Goal: Find contact information: Find contact information

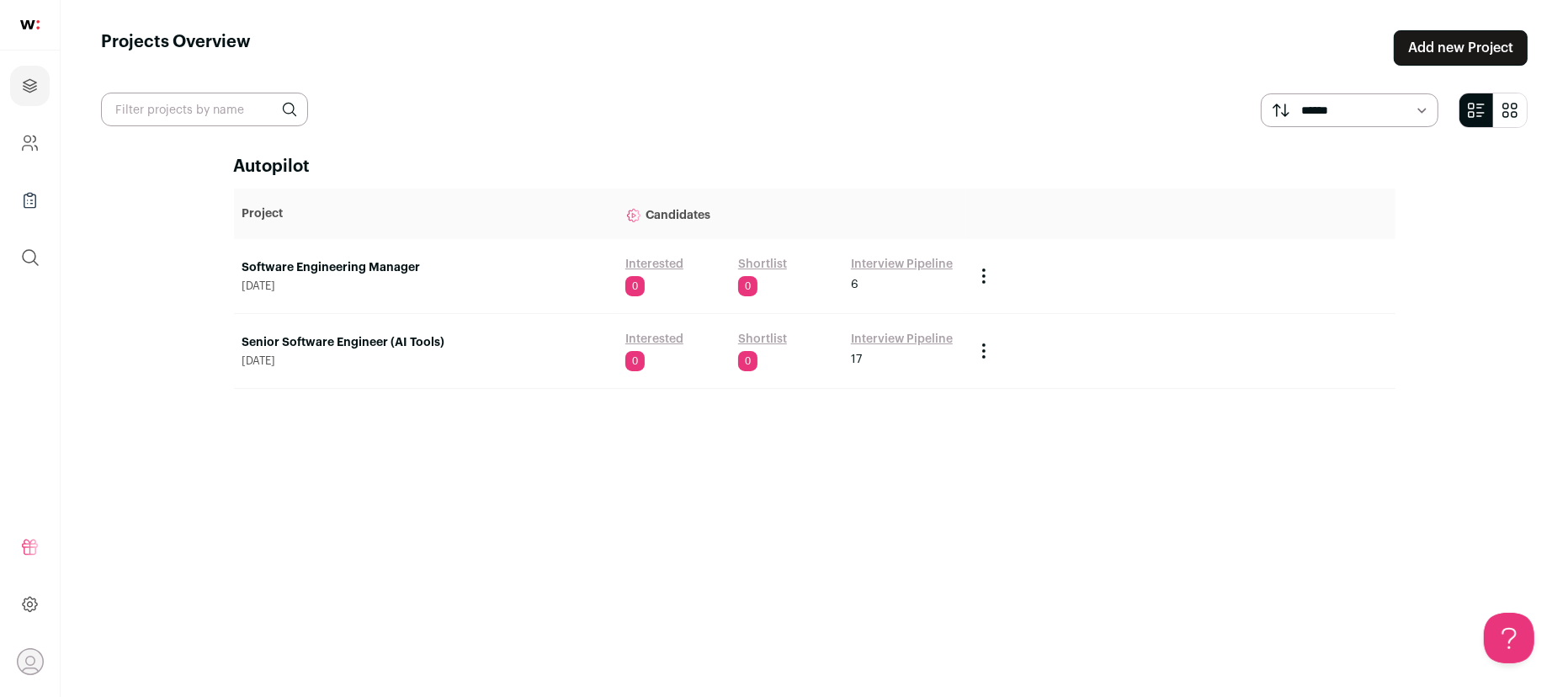
click at [877, 265] on link "Interview Pipeline" at bounding box center [902, 264] width 102 height 17
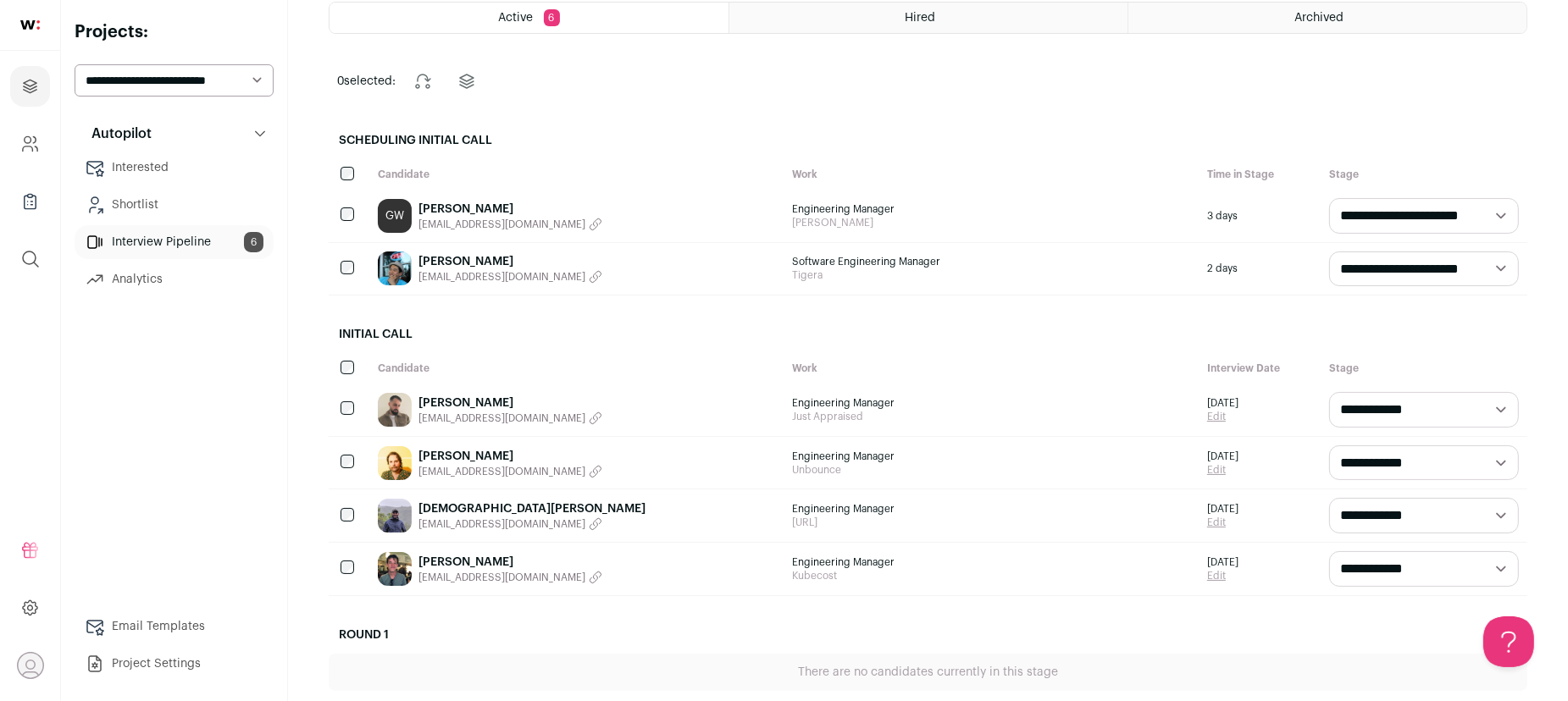
scroll to position [101, 0]
click at [612, 210] on div "GW [PERSON_NAME] [EMAIL_ADDRESS][DOMAIN_NAME]" at bounding box center [577, 215] width 416 height 53
click at [688, 403] on div "[PERSON_NAME] [EMAIL_ADDRESS][DOMAIN_NAME]" at bounding box center [577, 409] width 416 height 53
click at [447, 401] on link "[PERSON_NAME]" at bounding box center [511, 403] width 184 height 17
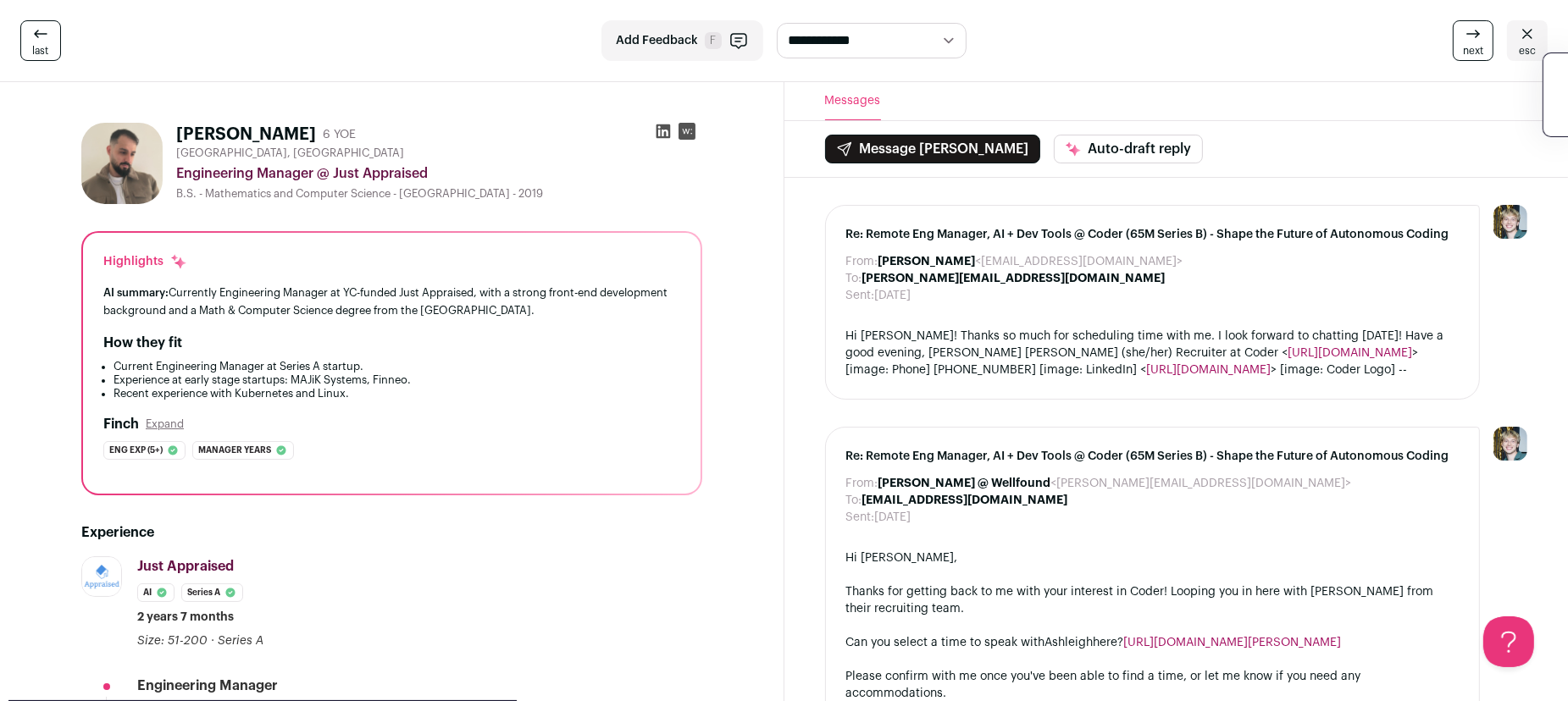
click at [1207, 55] on div "next esc" at bounding box center [1293, 40] width 510 height 40
click at [660, 132] on icon at bounding box center [663, 131] width 17 height 17
drag, startPoint x: 867, startPoint y: 500, endPoint x: 987, endPoint y: 495, distance: 120.1
click at [987, 495] on div "To: [EMAIL_ADDRESS][DOMAIN_NAME]" at bounding box center [1152, 501] width 613 height 17
copy b "[EMAIL_ADDRESS][DOMAIN_NAME]"
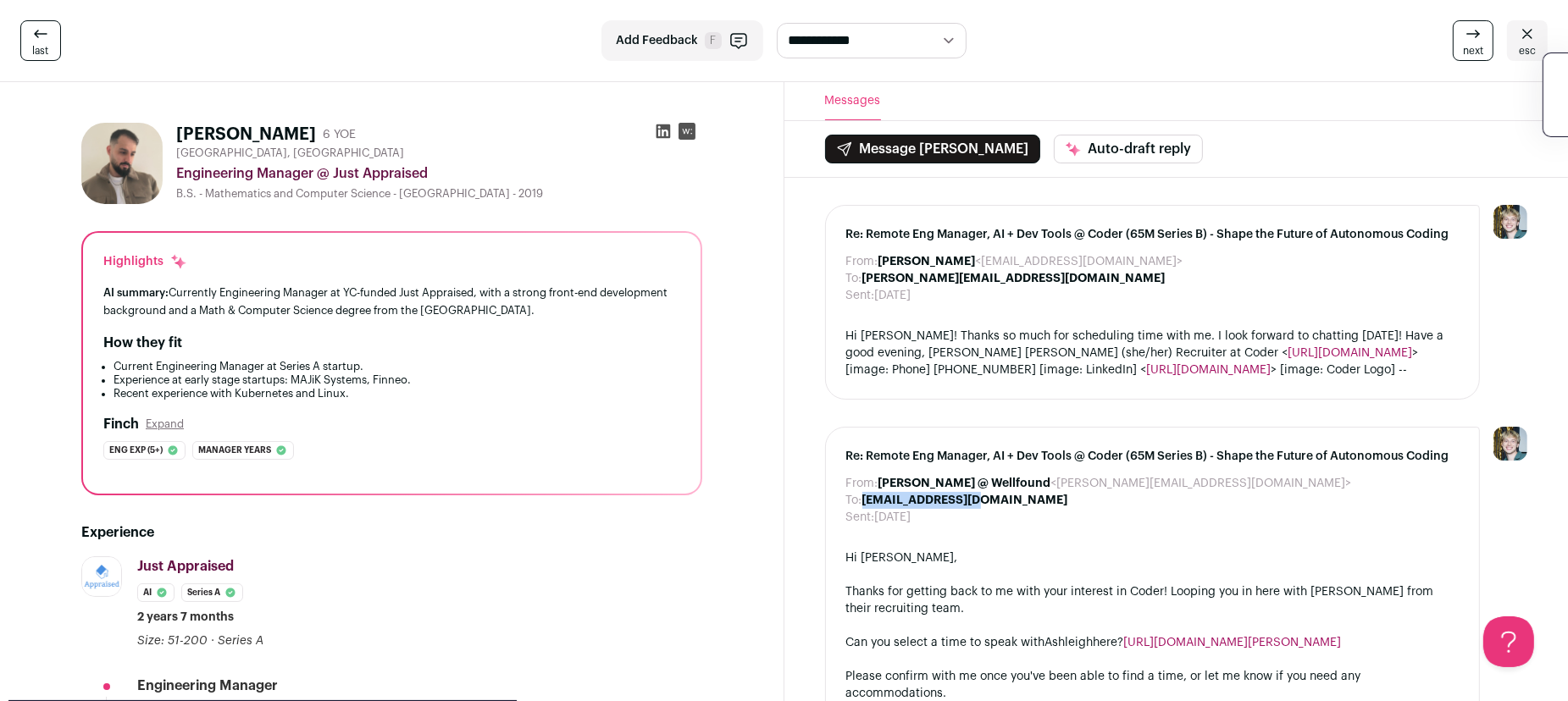
click at [688, 134] on rect at bounding box center [687, 131] width 17 height 17
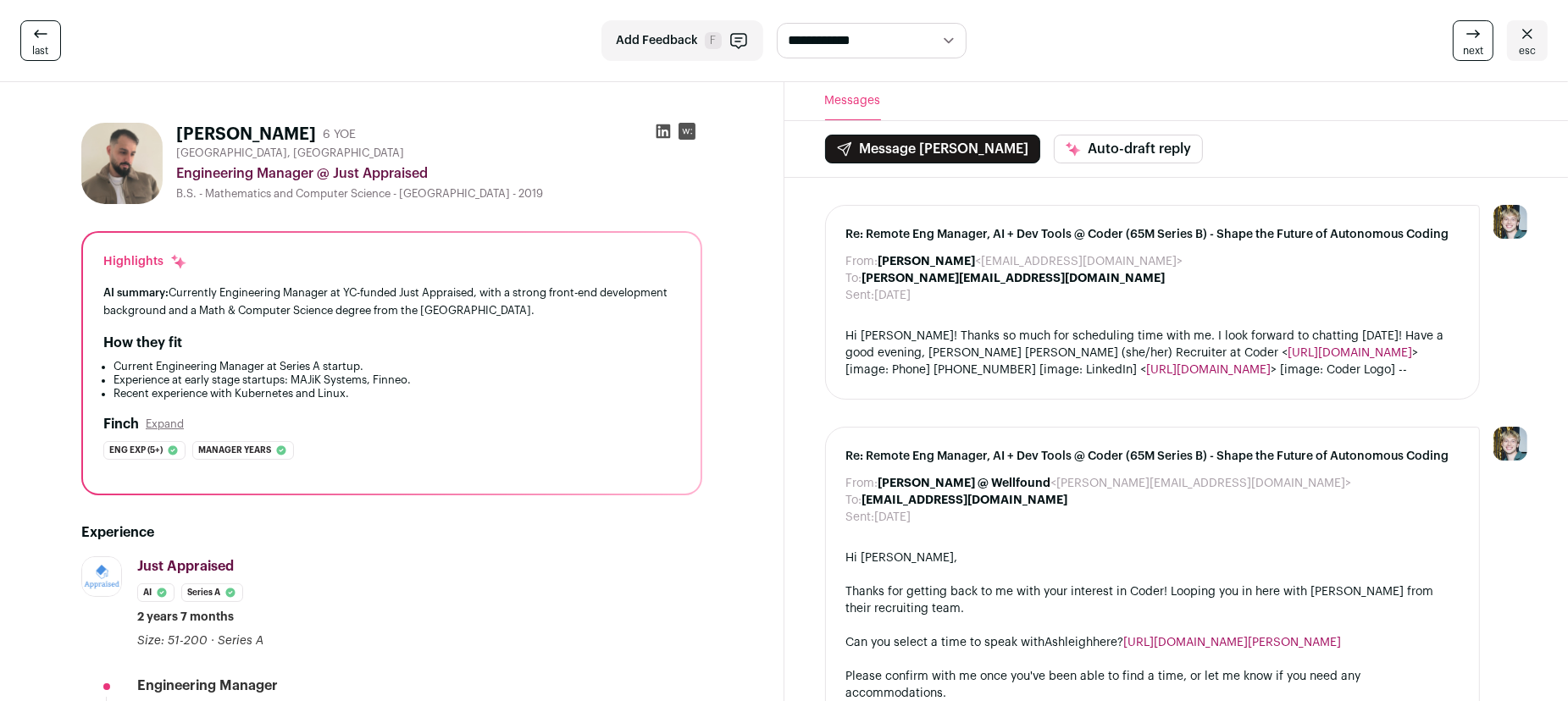
click at [1527, 45] on span "esc" at bounding box center [1528, 51] width 17 height 13
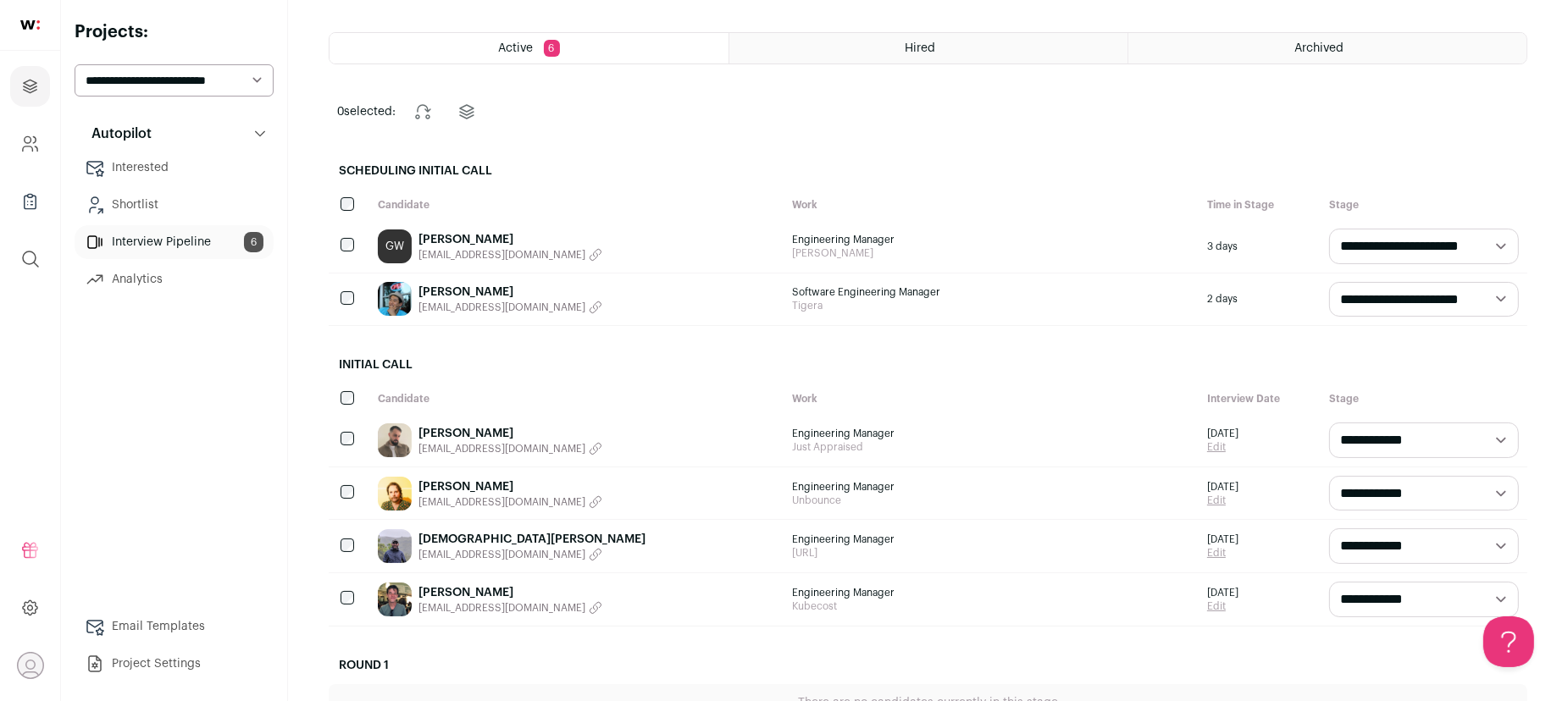
scroll to position [70, 0]
click at [461, 433] on link "[PERSON_NAME]" at bounding box center [511, 432] width 184 height 17
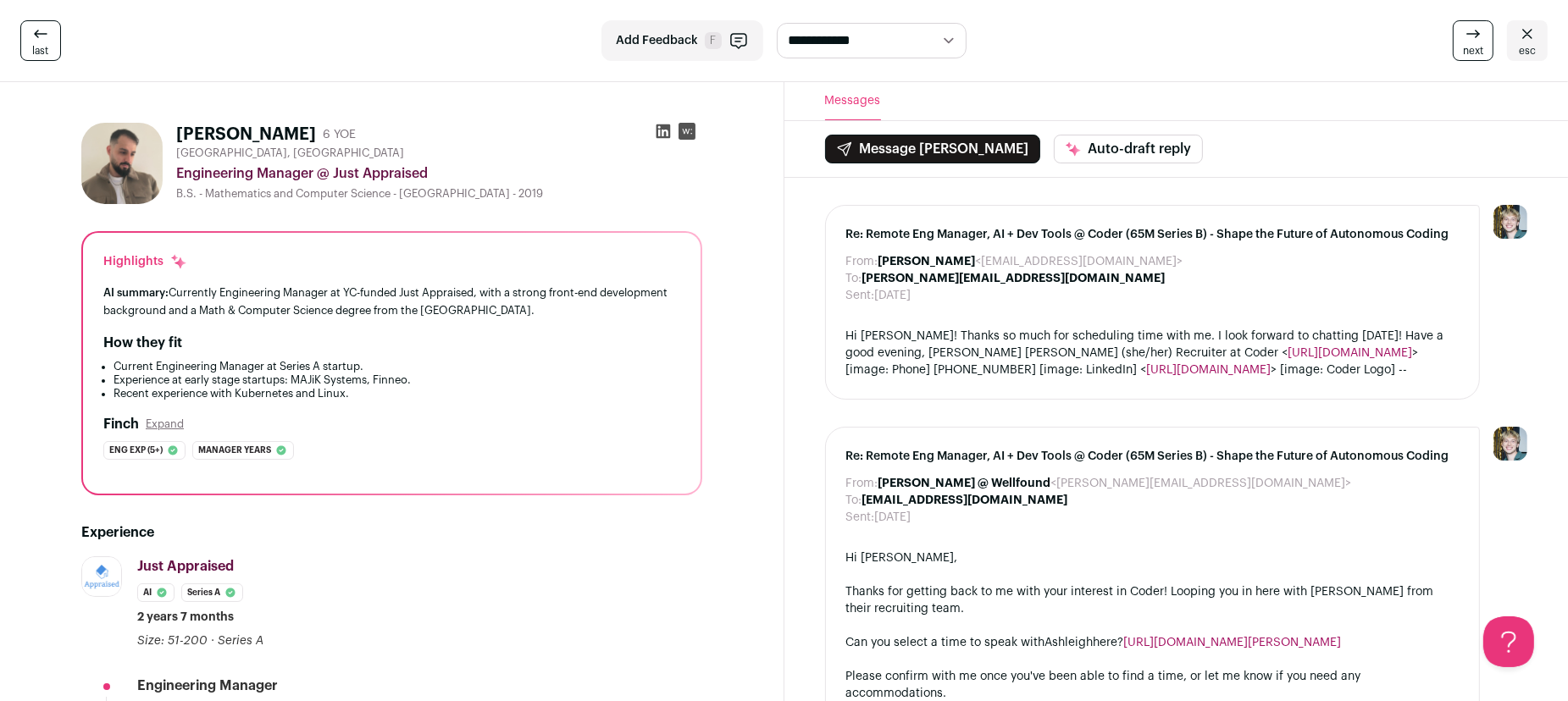
click at [1535, 35] on icon at bounding box center [1527, 34] width 20 height 20
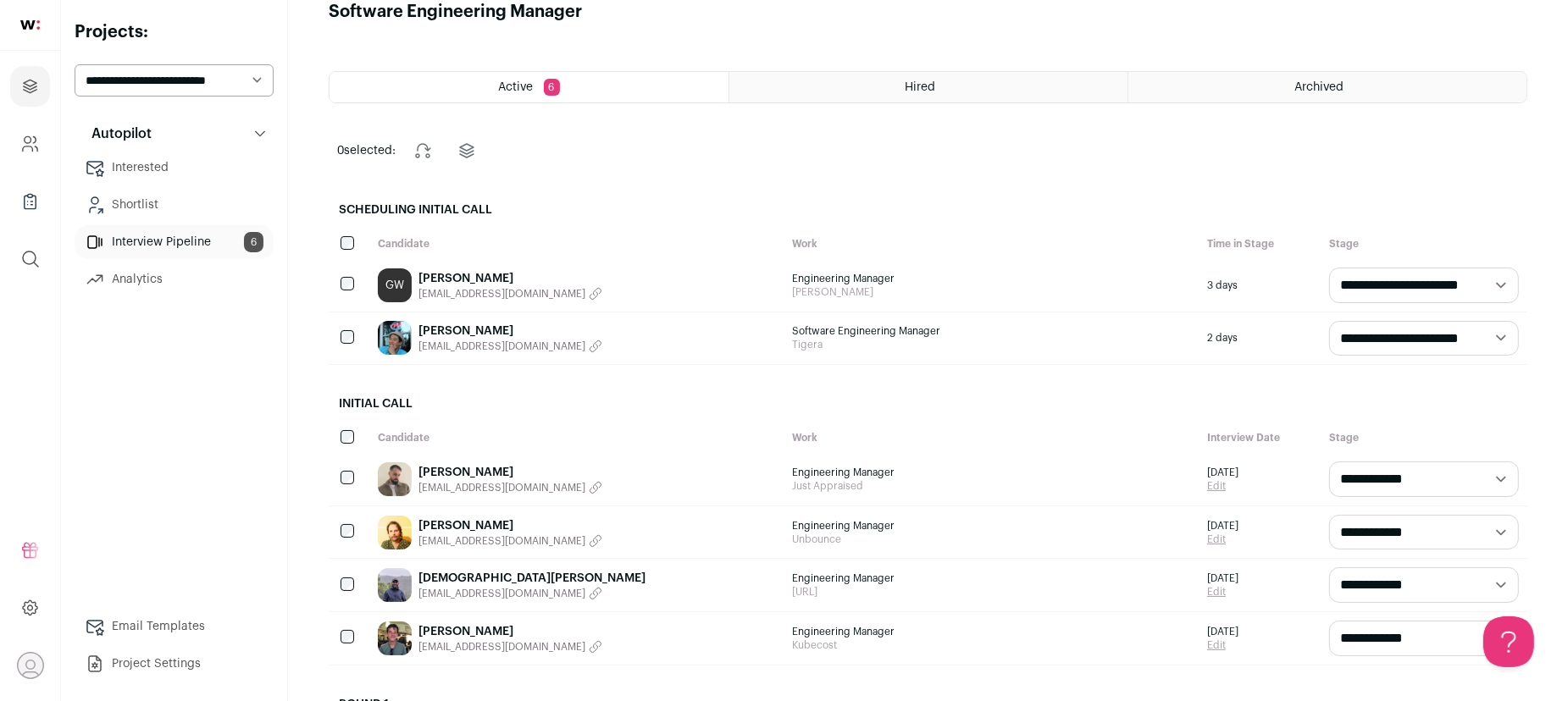
scroll to position [98, 0]
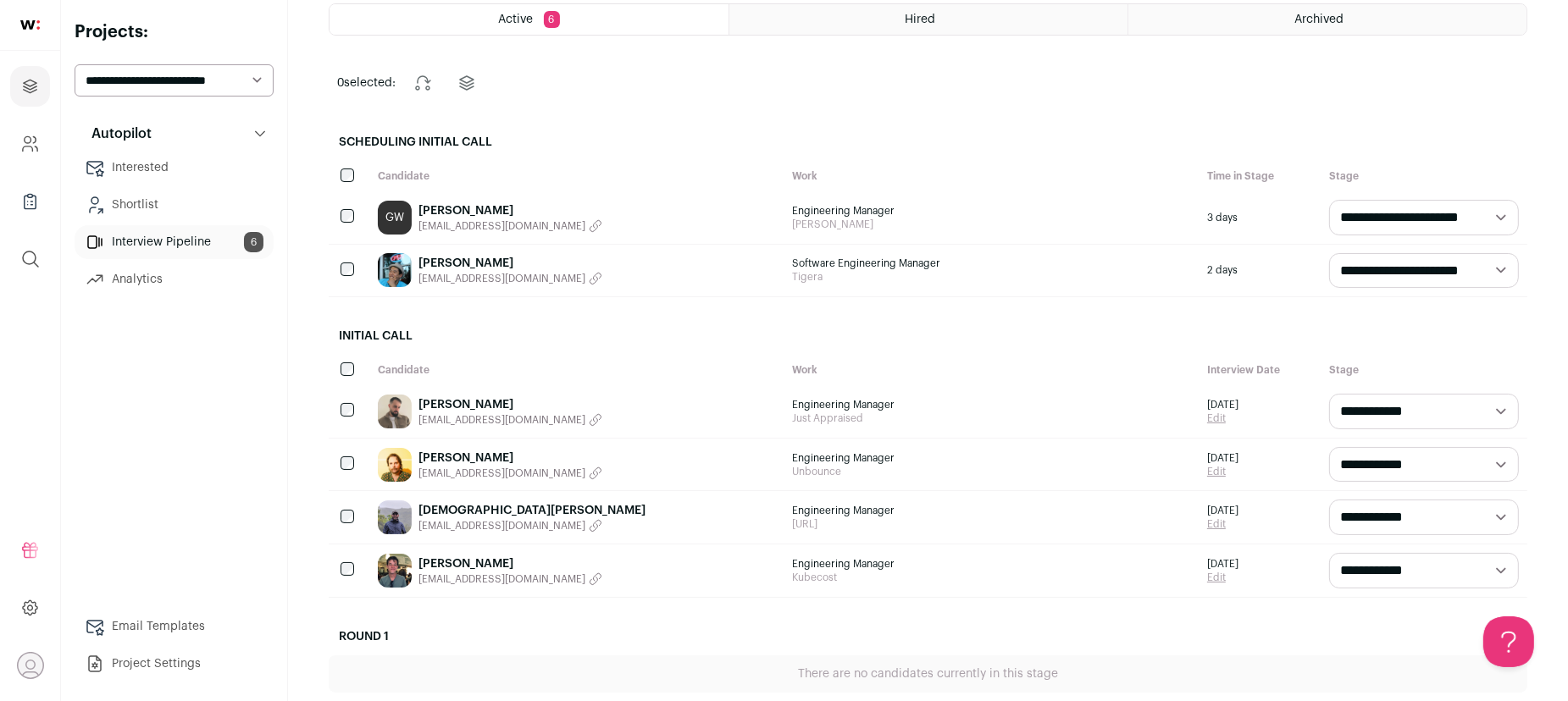
click at [483, 456] on link "[PERSON_NAME]" at bounding box center [511, 458] width 184 height 17
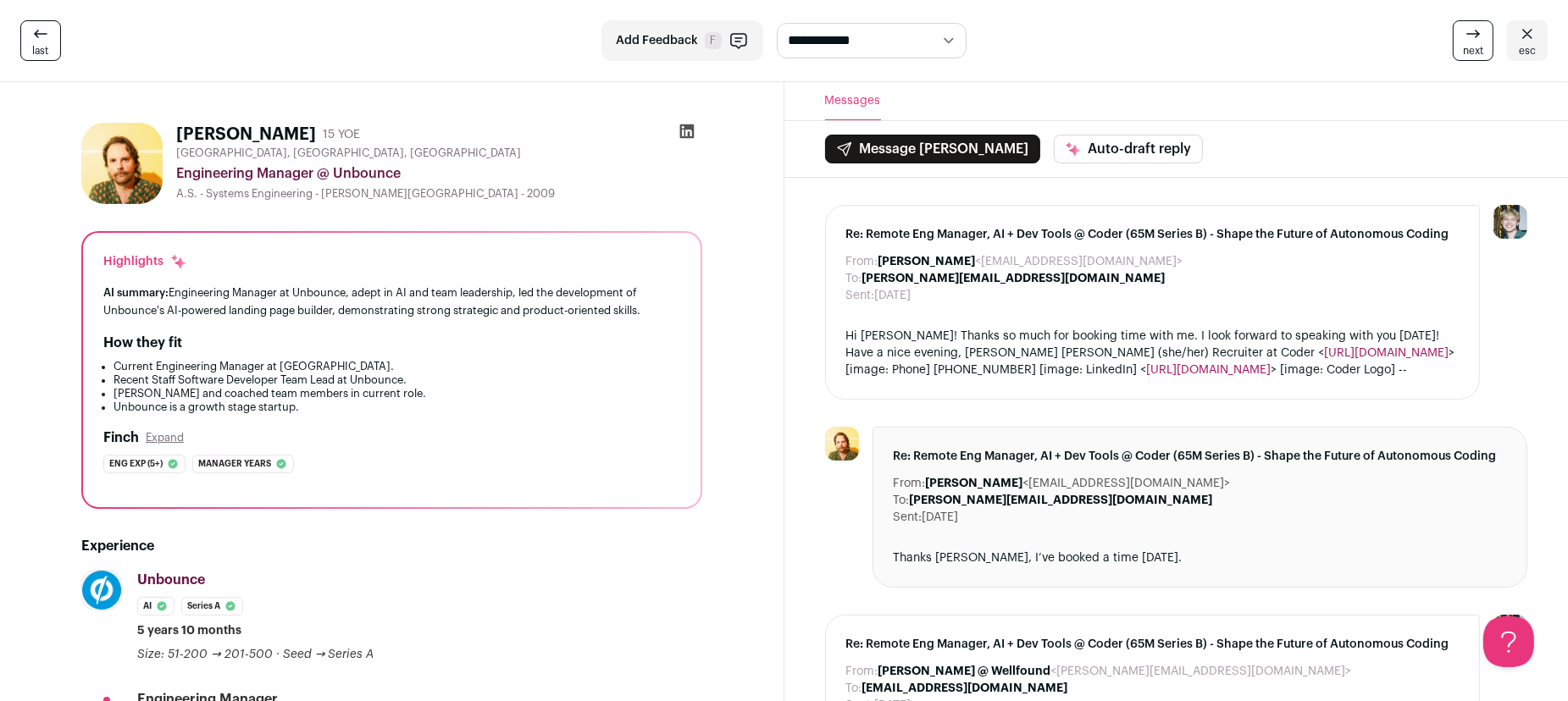
click at [690, 134] on icon at bounding box center [687, 131] width 17 height 17
drag, startPoint x: 1034, startPoint y: 483, endPoint x: 1168, endPoint y: 482, distance: 134.0
click at [1168, 482] on dd "[PERSON_NAME] <[EMAIL_ADDRESS][DOMAIN_NAME]>" at bounding box center [1079, 483] width 305 height 17
copy dd "[EMAIL_ADDRESS][DOMAIN_NAME]"
click at [1537, 45] on link "esc" at bounding box center [1528, 40] width 40 height 40
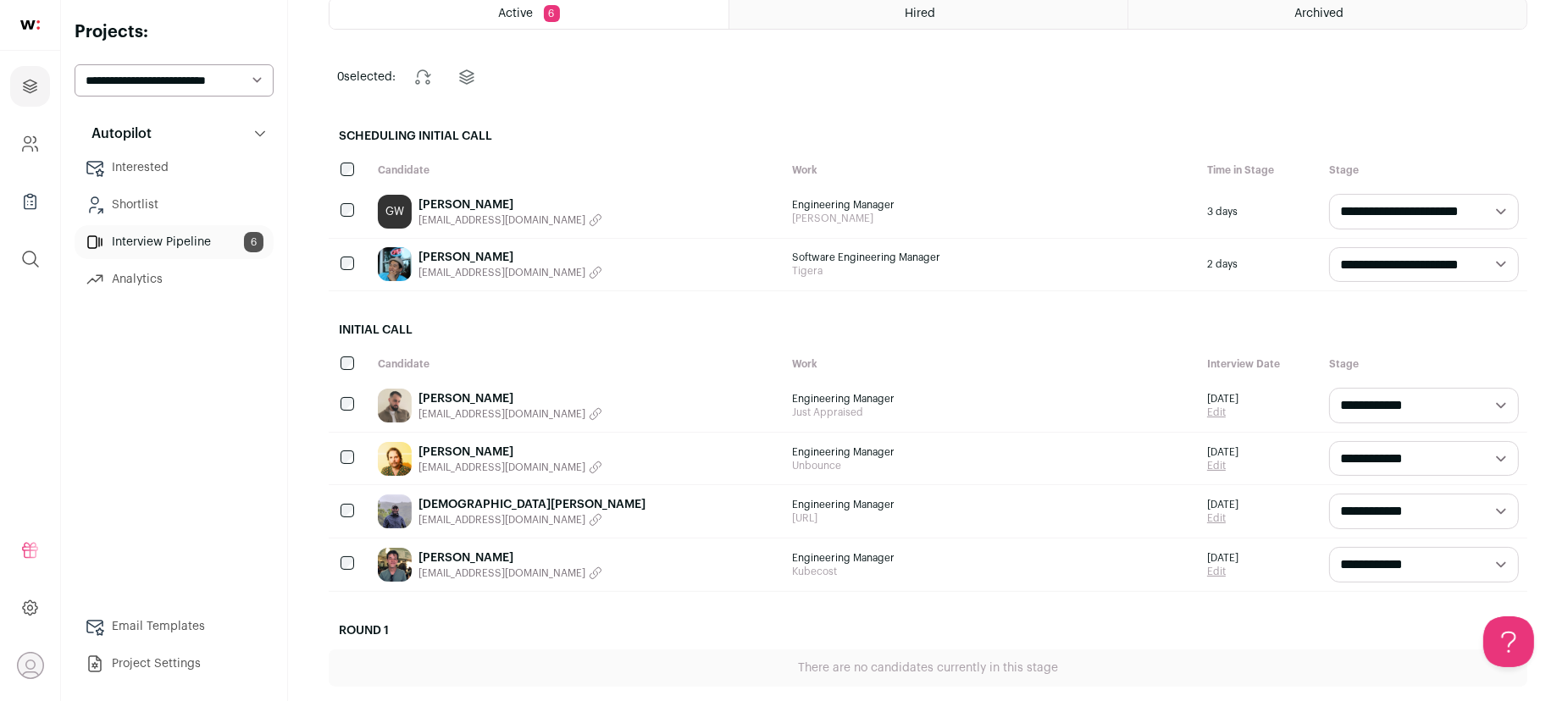
scroll to position [109, 0]
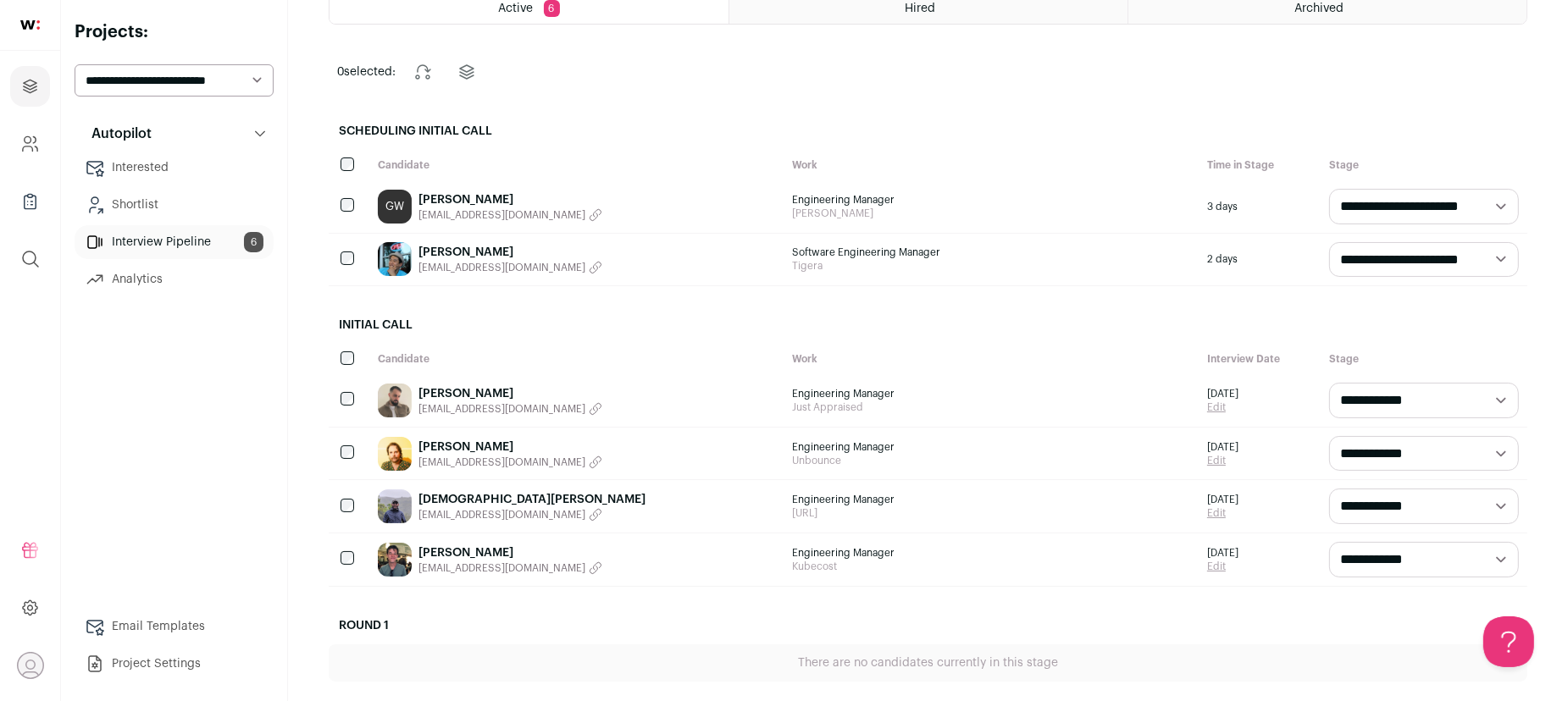
click at [630, 502] on div "Surya Raman suryaramansuresh@gmail.com" at bounding box center [577, 506] width 416 height 53
click at [489, 499] on link "[DEMOGRAPHIC_DATA][PERSON_NAME]" at bounding box center [532, 500] width 227 height 17
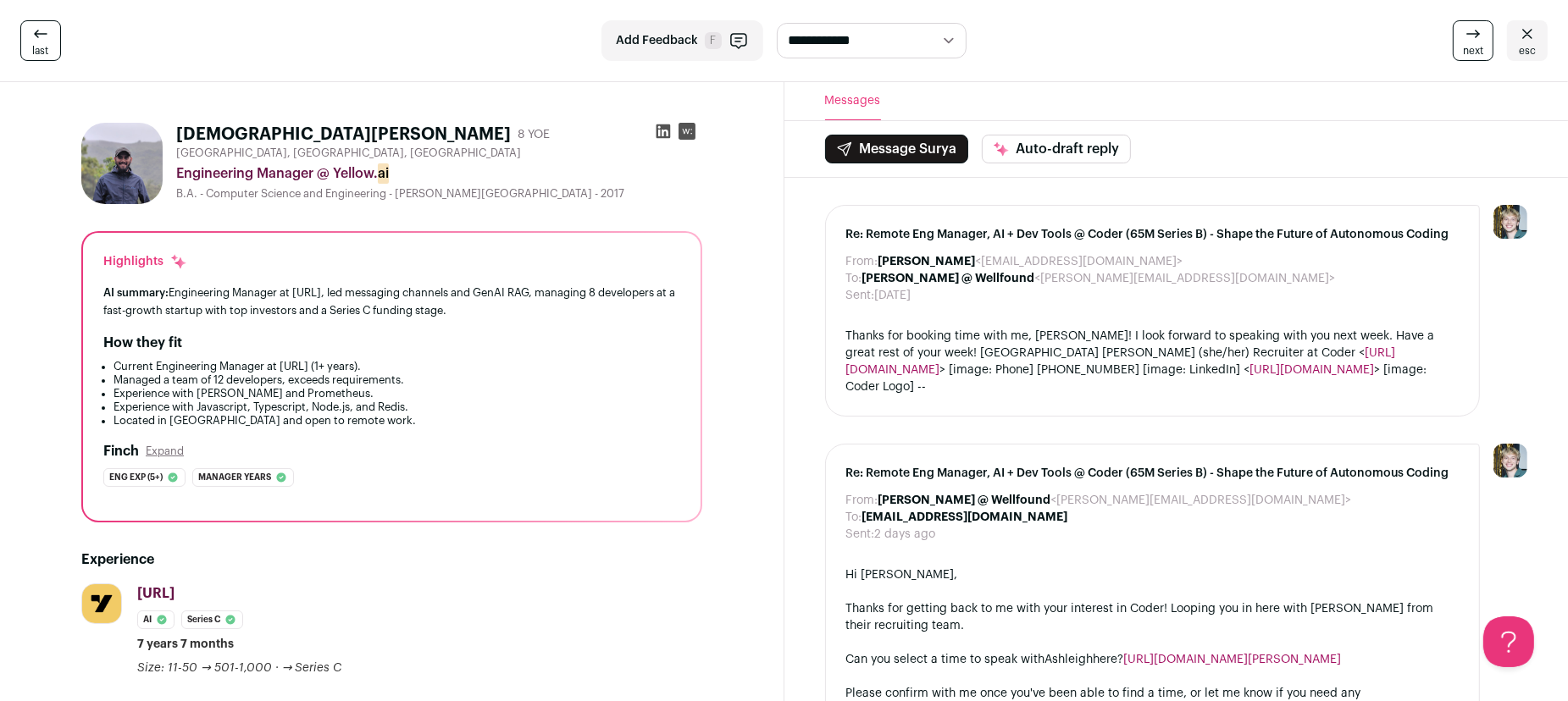
click at [661, 129] on icon at bounding box center [662, 131] width 14 height 14
drag, startPoint x: 866, startPoint y: 499, endPoint x: 1040, endPoint y: 500, distance: 174.0
click at [1040, 511] on b "[EMAIL_ADDRESS][DOMAIN_NAME]" at bounding box center [965, 517] width 206 height 12
copy b "[EMAIL_ADDRESS][DOMAIN_NAME]"
click at [1527, 39] on icon at bounding box center [1527, 34] width 20 height 20
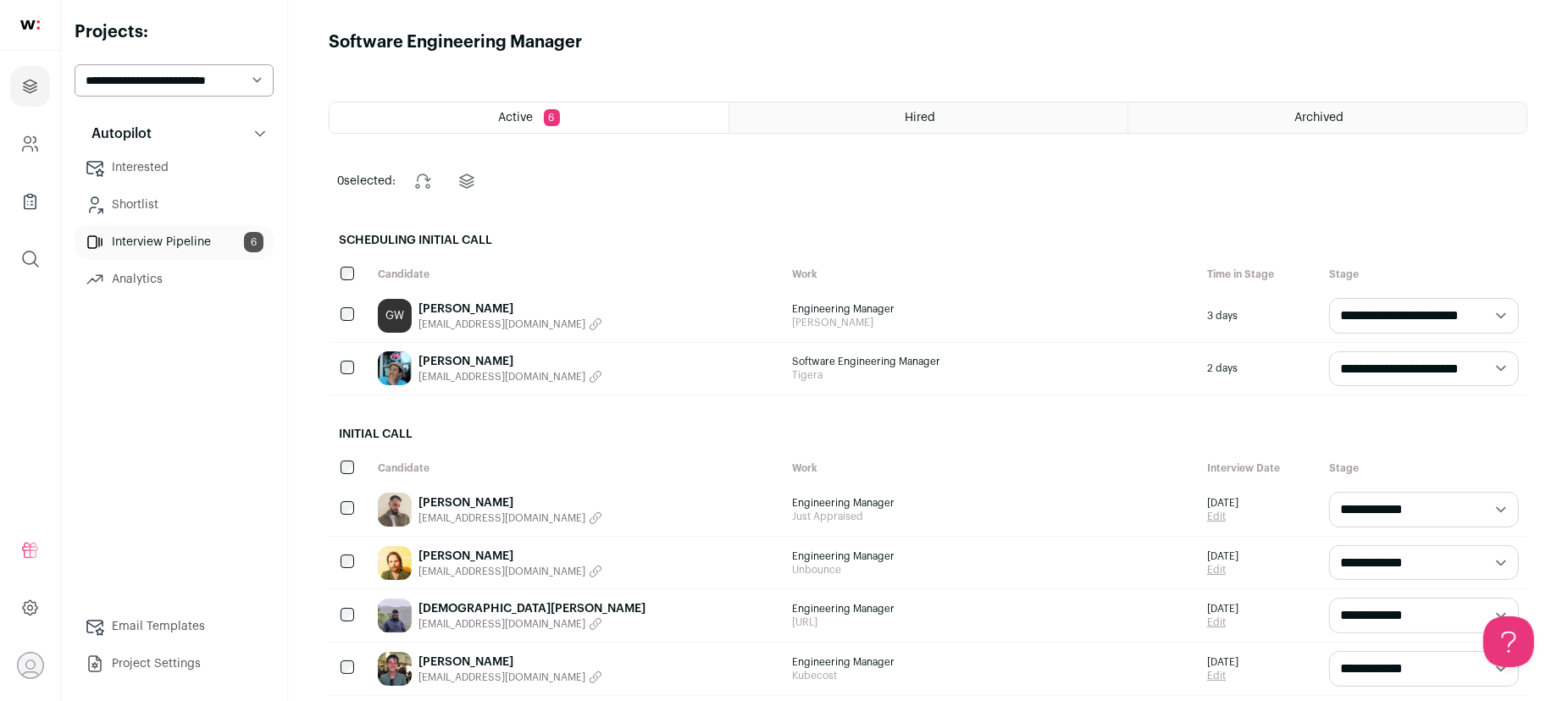
click at [677, 310] on div "GW [PERSON_NAME] [EMAIL_ADDRESS][DOMAIN_NAME]" at bounding box center [577, 315] width 416 height 53
click at [499, 307] on link "[PERSON_NAME]" at bounding box center [511, 309] width 184 height 17
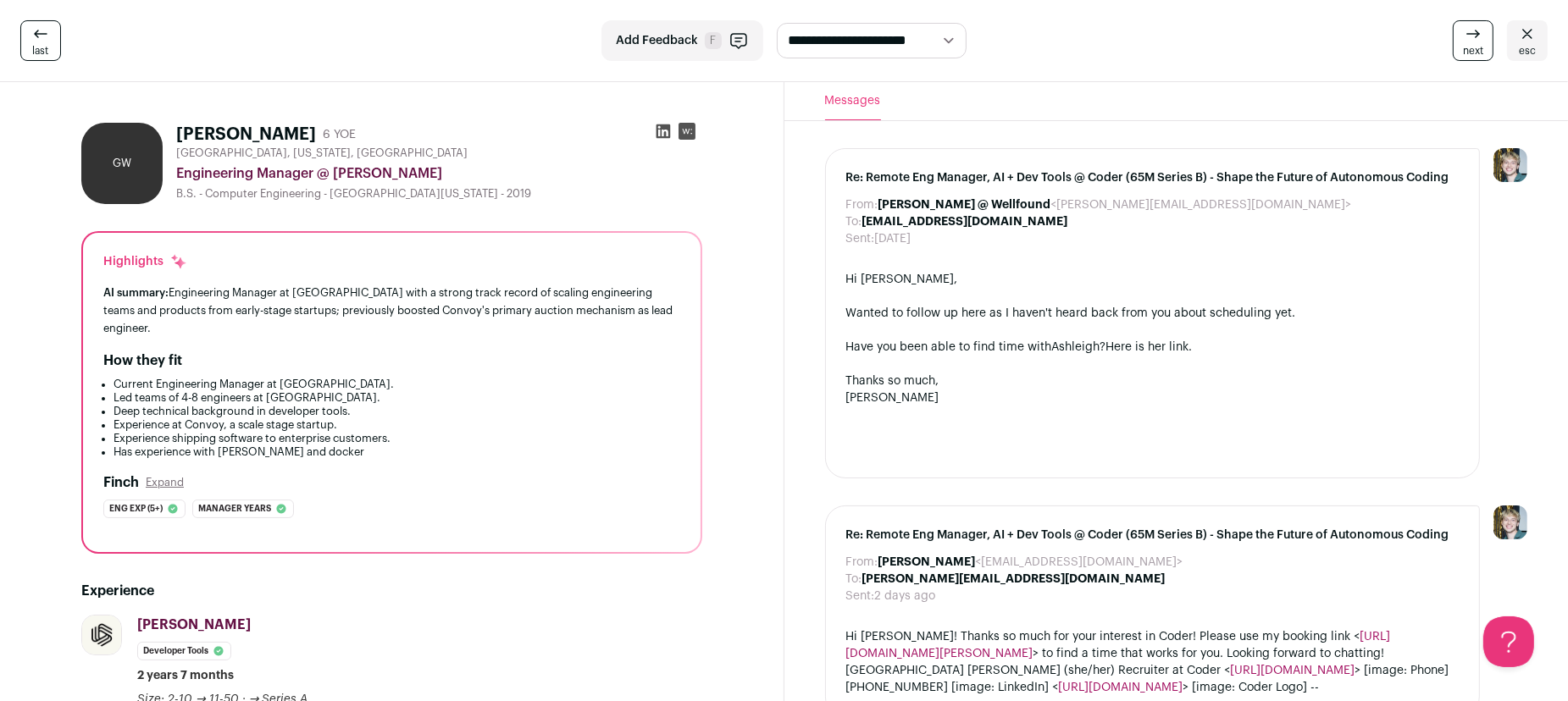
click at [1523, 40] on icon at bounding box center [1527, 34] width 20 height 20
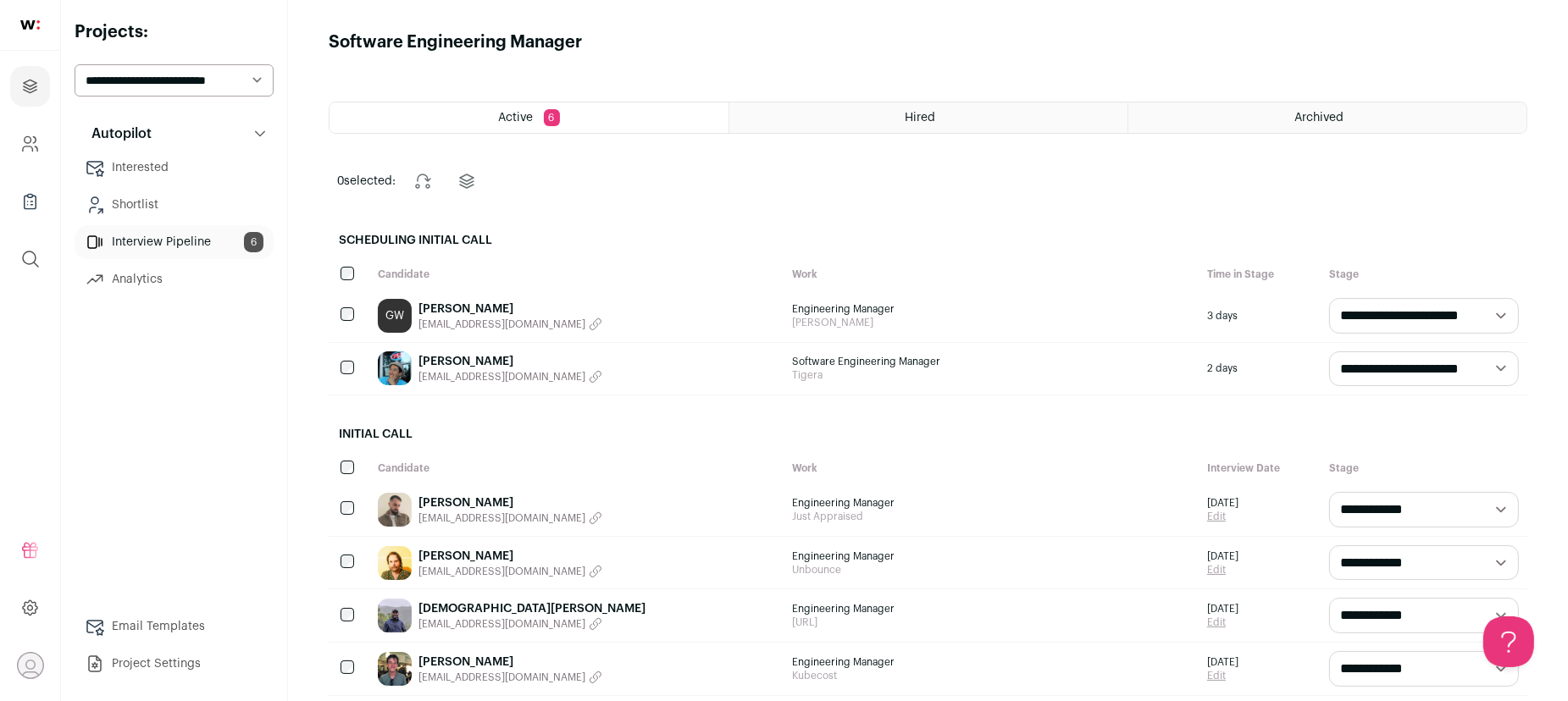
click at [474, 357] on link "[PERSON_NAME]" at bounding box center [511, 362] width 184 height 17
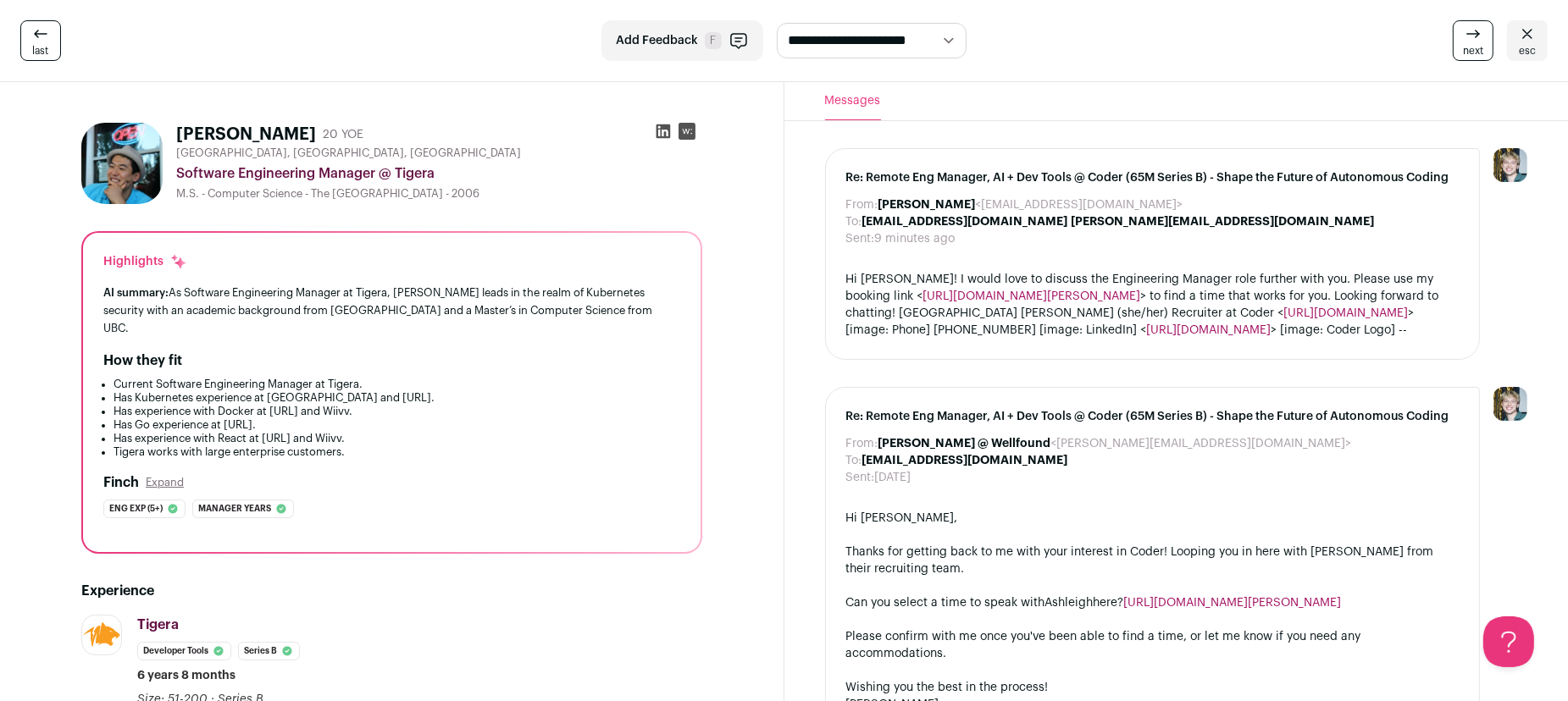
click at [1543, 38] on link "esc" at bounding box center [1528, 40] width 40 height 40
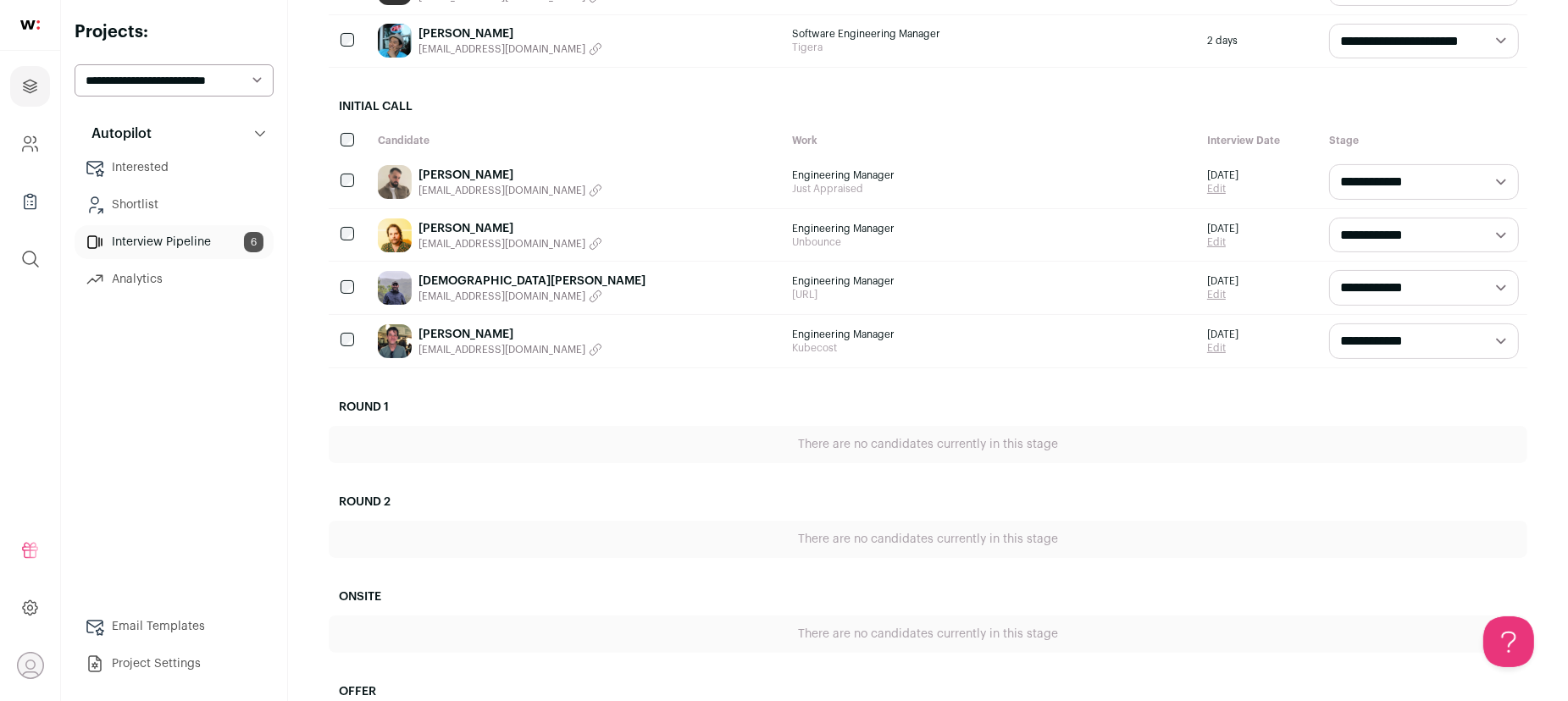
scroll to position [327, 0]
